Goal: Task Accomplishment & Management: Complete application form

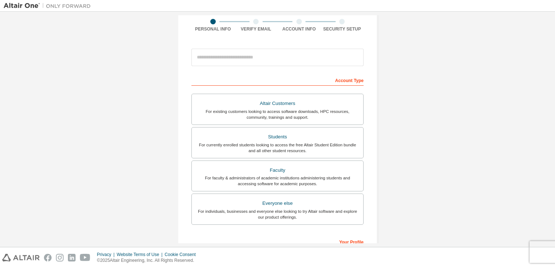
scroll to position [81, 0]
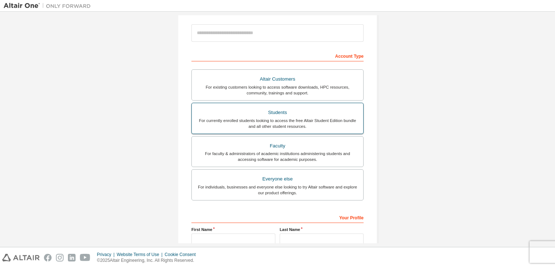
click at [326, 121] on div "For currently enrolled students looking to access the free Altair Student Editi…" at bounding box center [277, 124] width 163 height 12
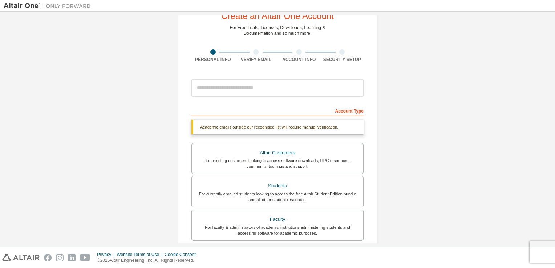
scroll to position [0, 0]
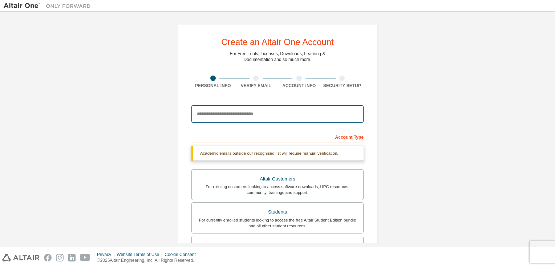
click at [267, 117] on input "email" at bounding box center [278, 113] width 172 height 17
type input "**********"
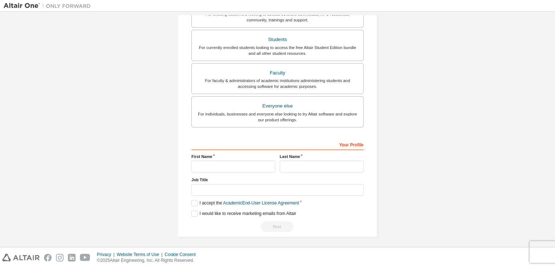
scroll to position [155, 0]
click at [255, 166] on input "text" at bounding box center [234, 166] width 84 height 12
type input "*****"
click at [313, 166] on input "text" at bounding box center [322, 166] width 84 height 12
type input "*******"
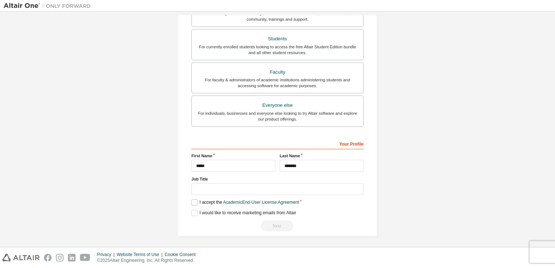
click at [194, 200] on label "I accept the Academic End-User License Agreement" at bounding box center [246, 203] width 108 height 6
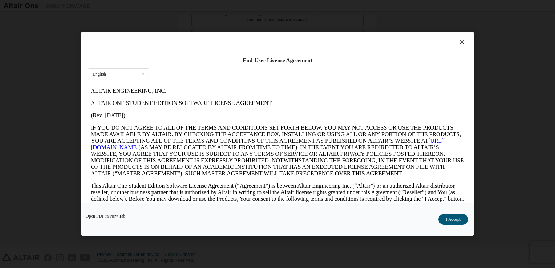
scroll to position [0, 0]
click at [453, 220] on button "I Accept" at bounding box center [454, 219] width 30 height 11
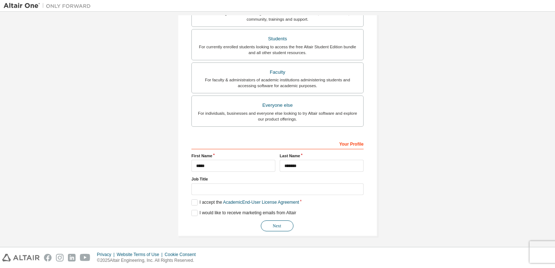
click at [268, 228] on button "Next" at bounding box center [277, 226] width 33 height 11
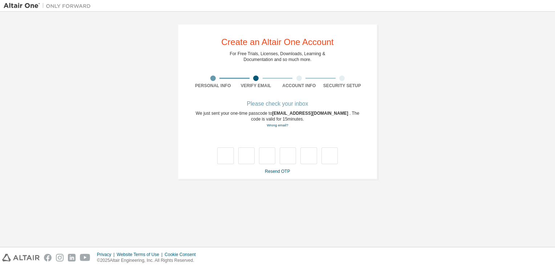
type input "*"
click at [246, 156] on input "*" at bounding box center [246, 156] width 16 height 17
drag, startPoint x: 246, startPoint y: 156, endPoint x: 243, endPoint y: 156, distance: 3.7
click at [243, 156] on input "*" at bounding box center [246, 156] width 16 height 17
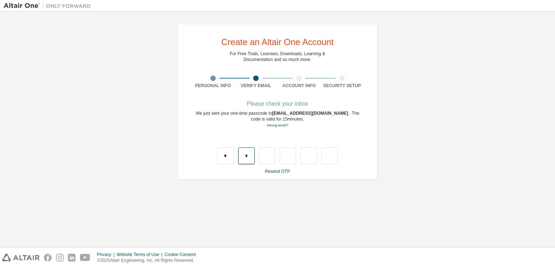
click at [243, 156] on input "*" at bounding box center [246, 156] width 16 height 17
click at [249, 160] on input "text" at bounding box center [246, 156] width 16 height 17
type input "*"
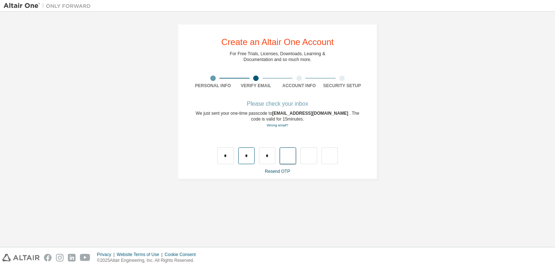
type input "*"
